Goal: Find specific page/section: Find specific page/section

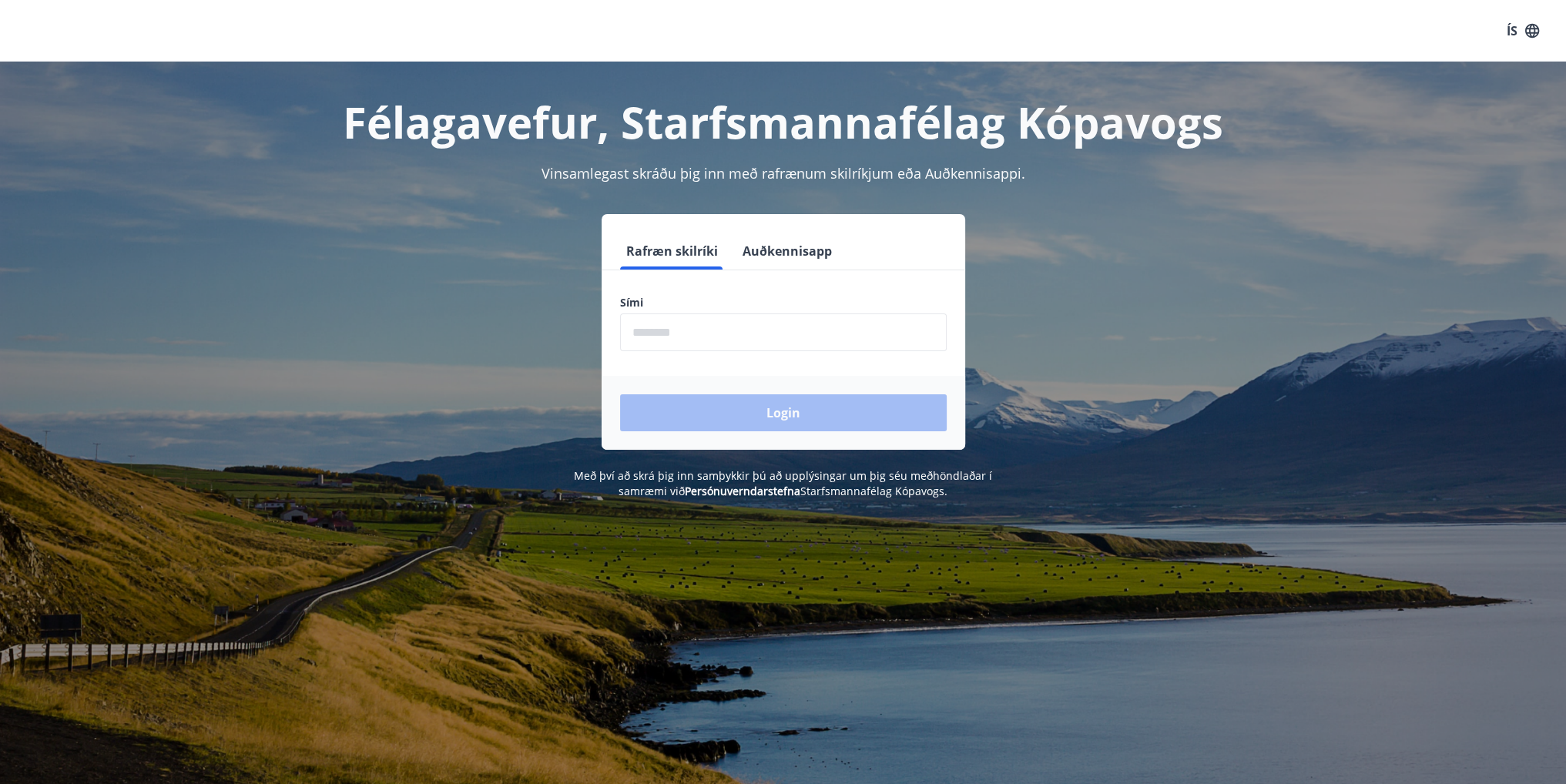
click at [928, 346] on input "phone" at bounding box center [783, 332] width 327 height 38
type input "********"
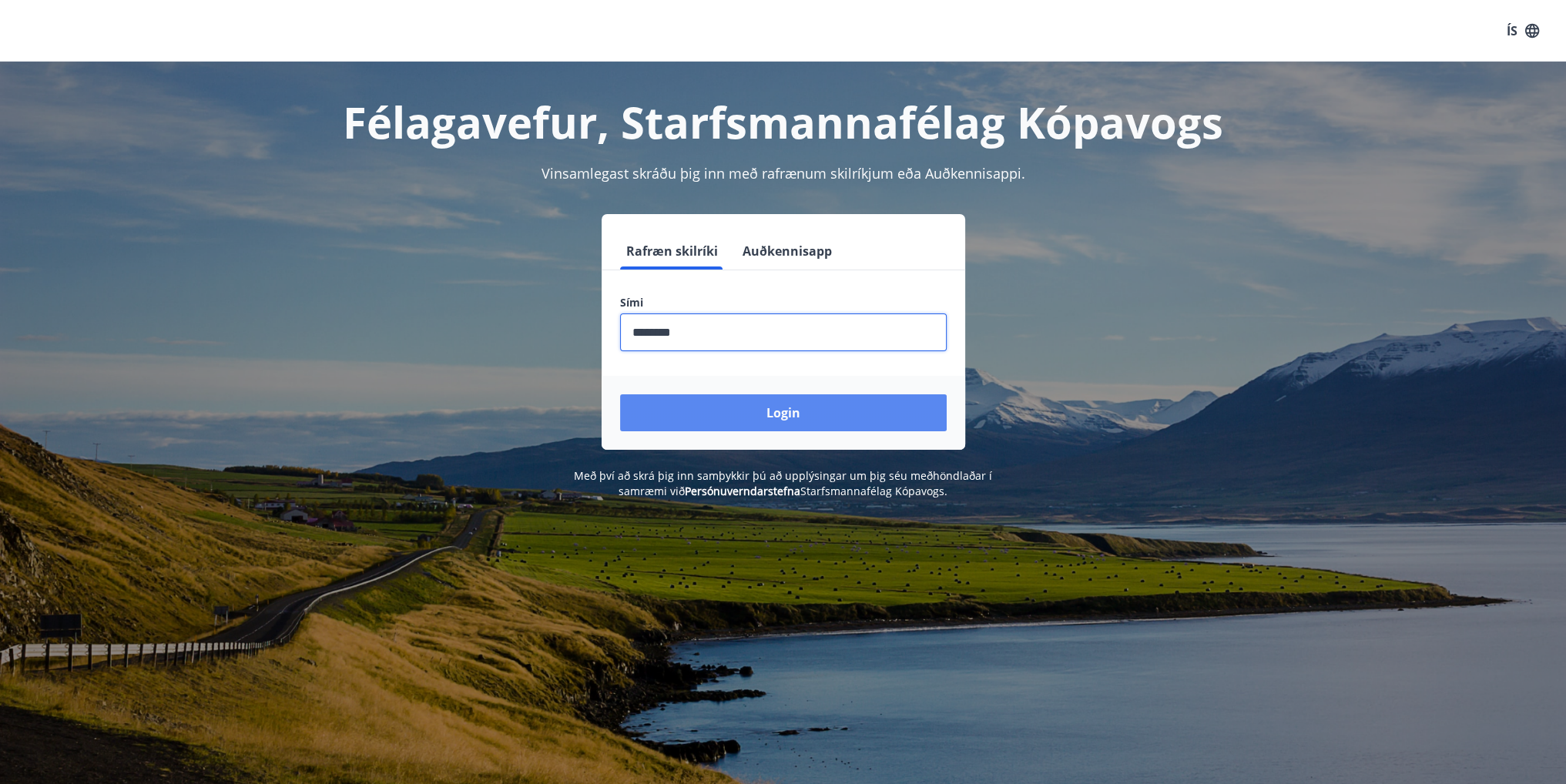
click at [757, 415] on button "Login" at bounding box center [783, 412] width 327 height 37
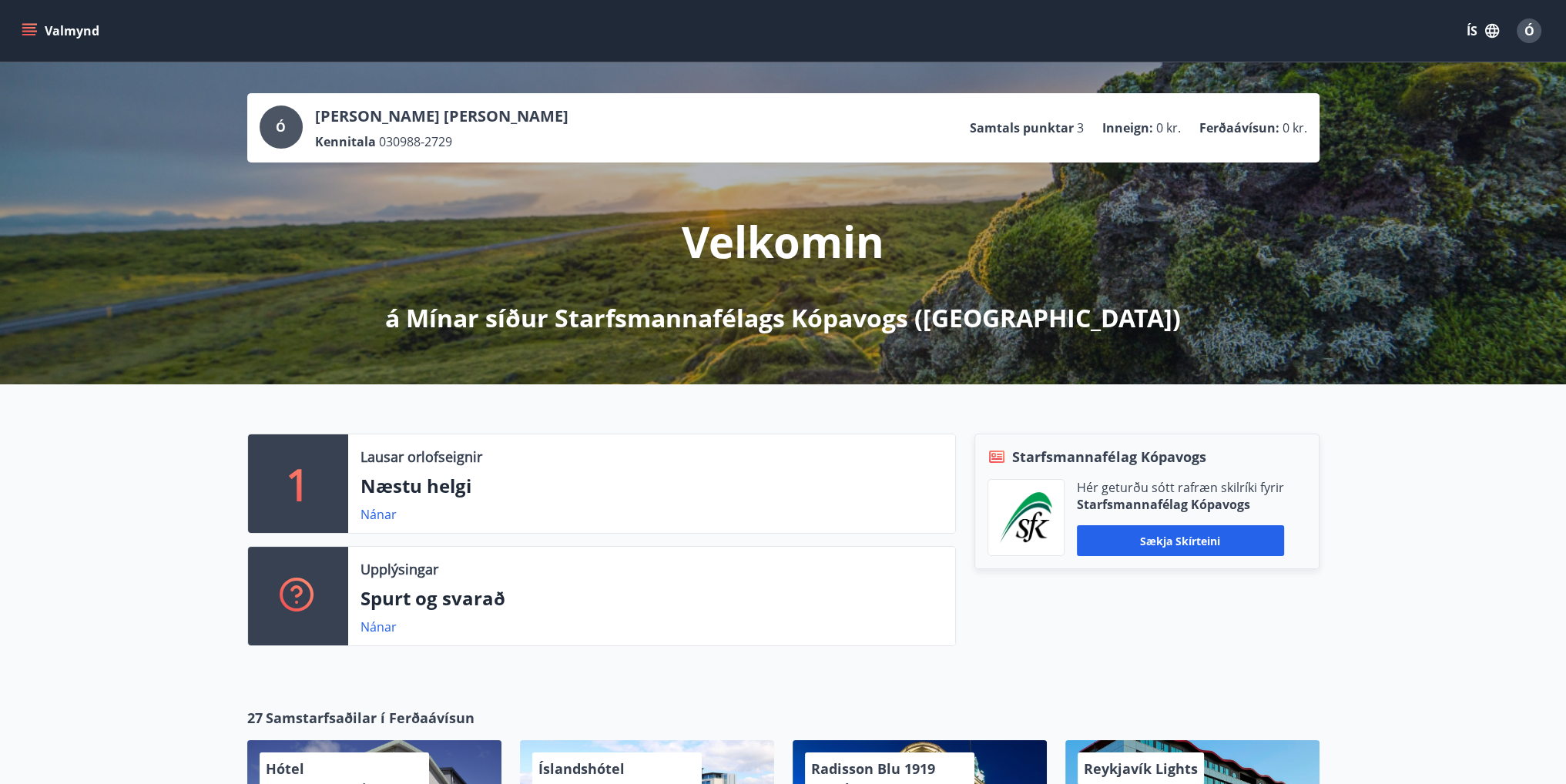
click at [37, 27] on button "Valmynd" at bounding box center [62, 30] width 87 height 28
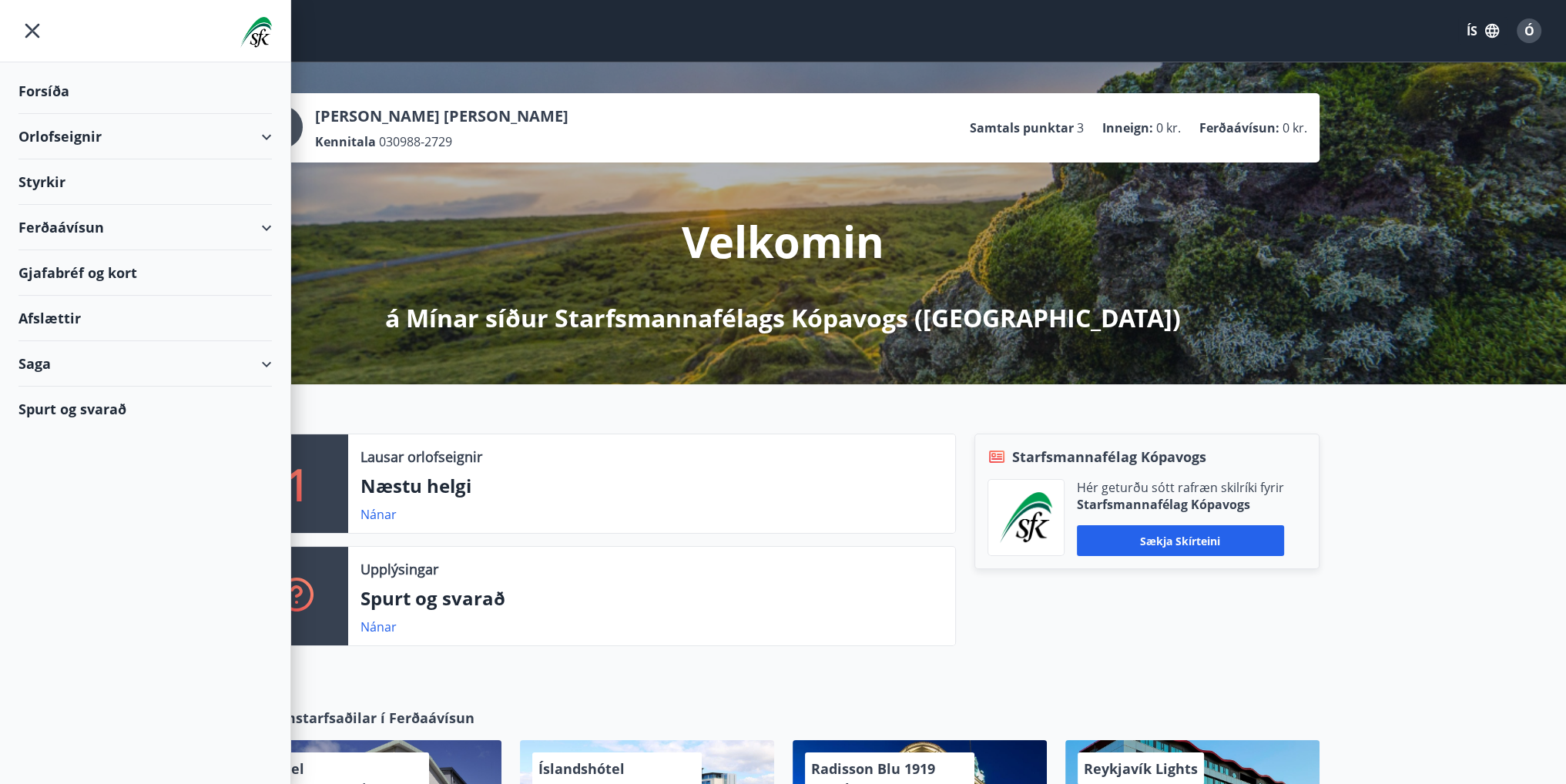
click at [124, 142] on div "Orlofseignir" at bounding box center [145, 136] width 253 height 46
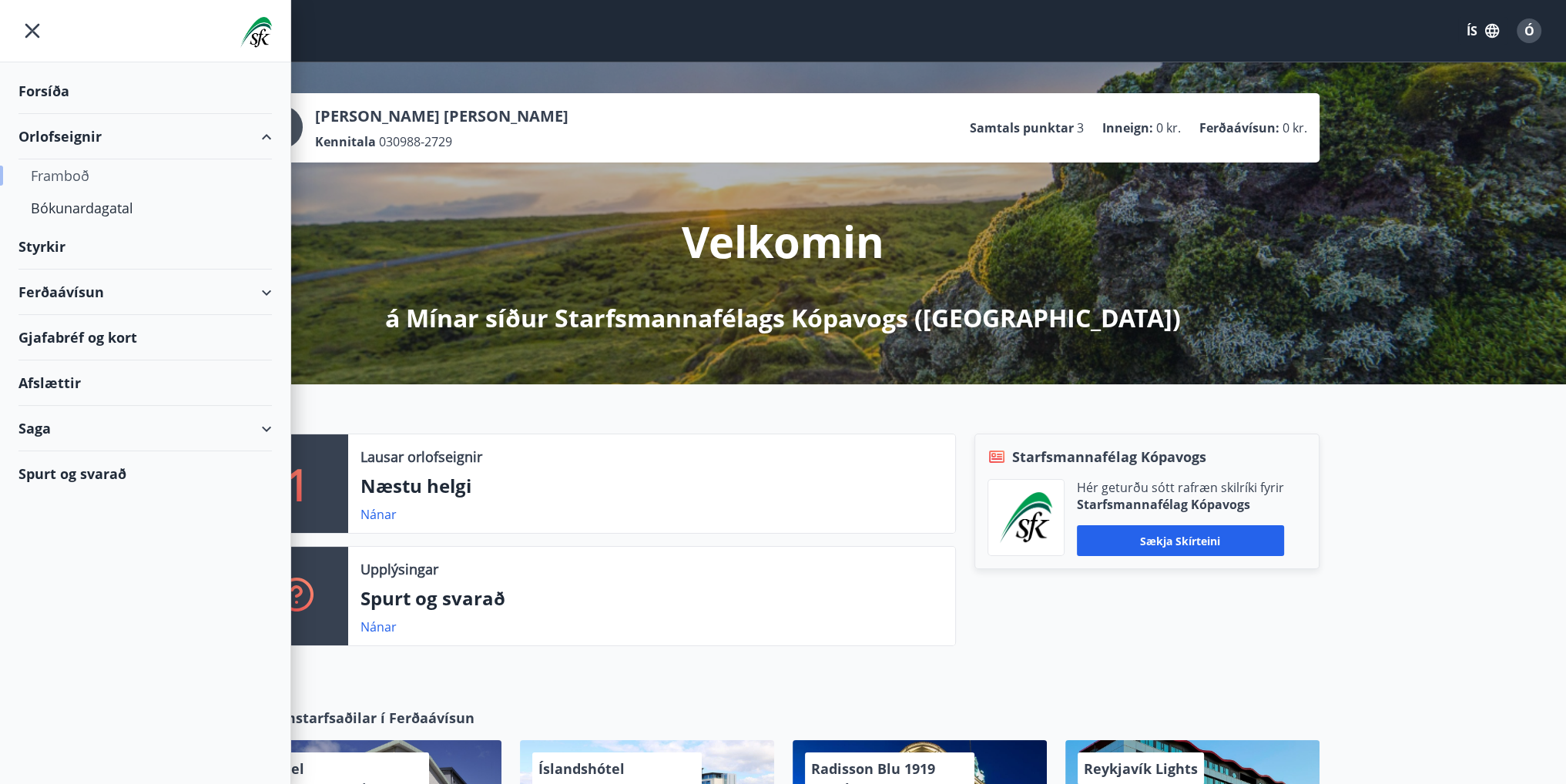
click at [64, 176] on div "Framboð" at bounding box center [144, 175] width 228 height 32
